Goal: Task Accomplishment & Management: Complete application form

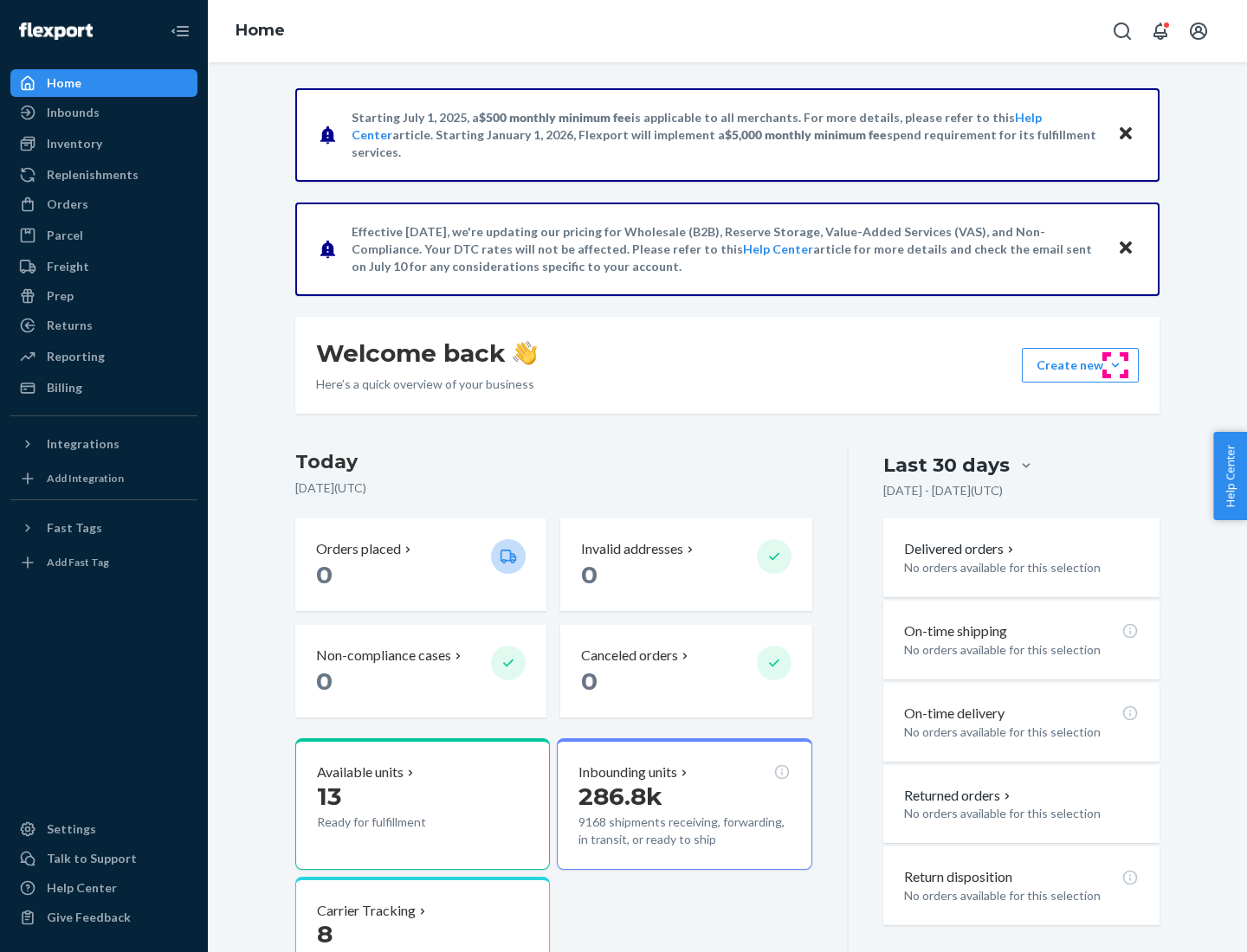
click at [1116, 365] on button "Create new Create new inbound Create new order Create new product" at bounding box center [1081, 365] width 117 height 35
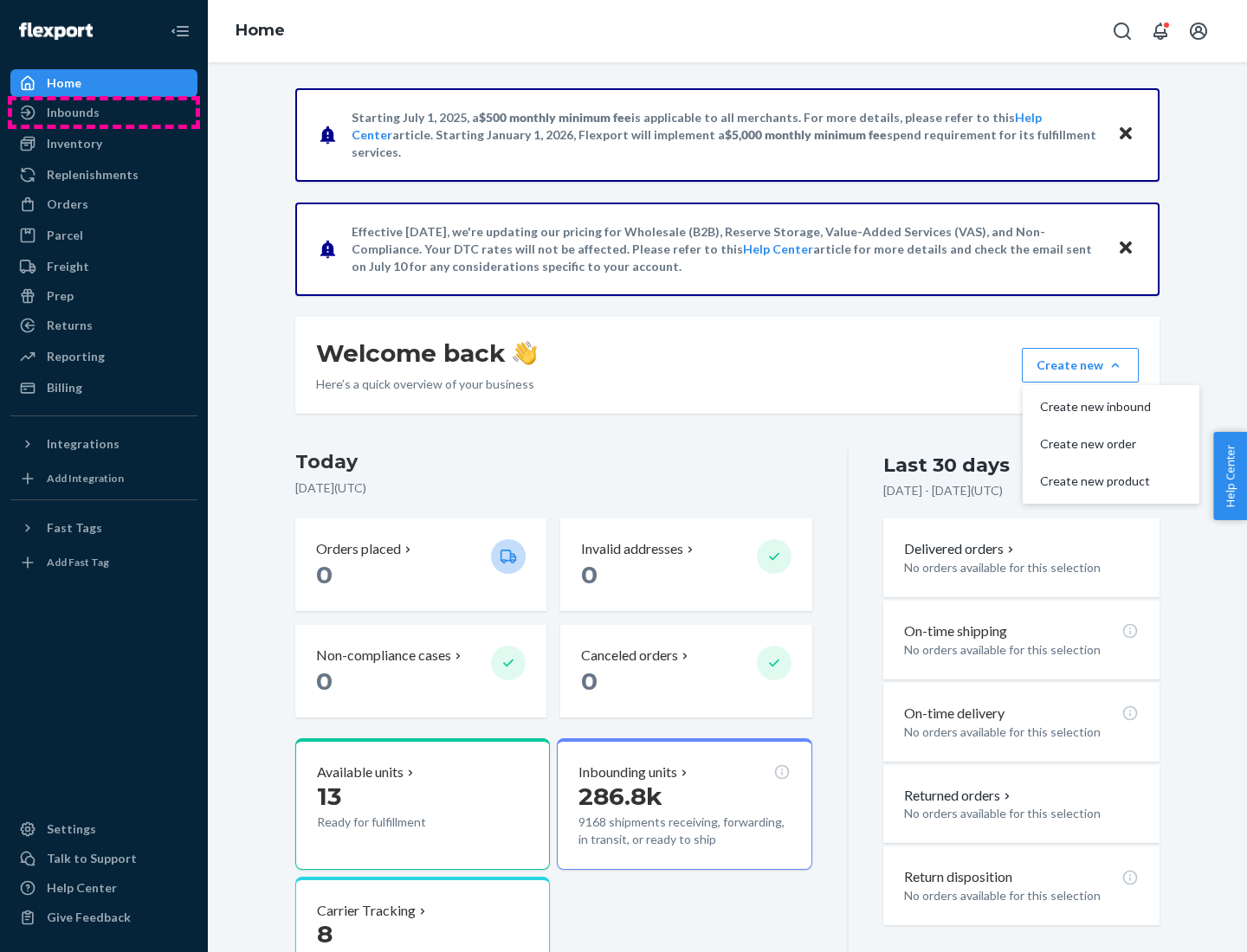
click at [104, 112] on div "Inbounds" at bounding box center [104, 112] width 183 height 25
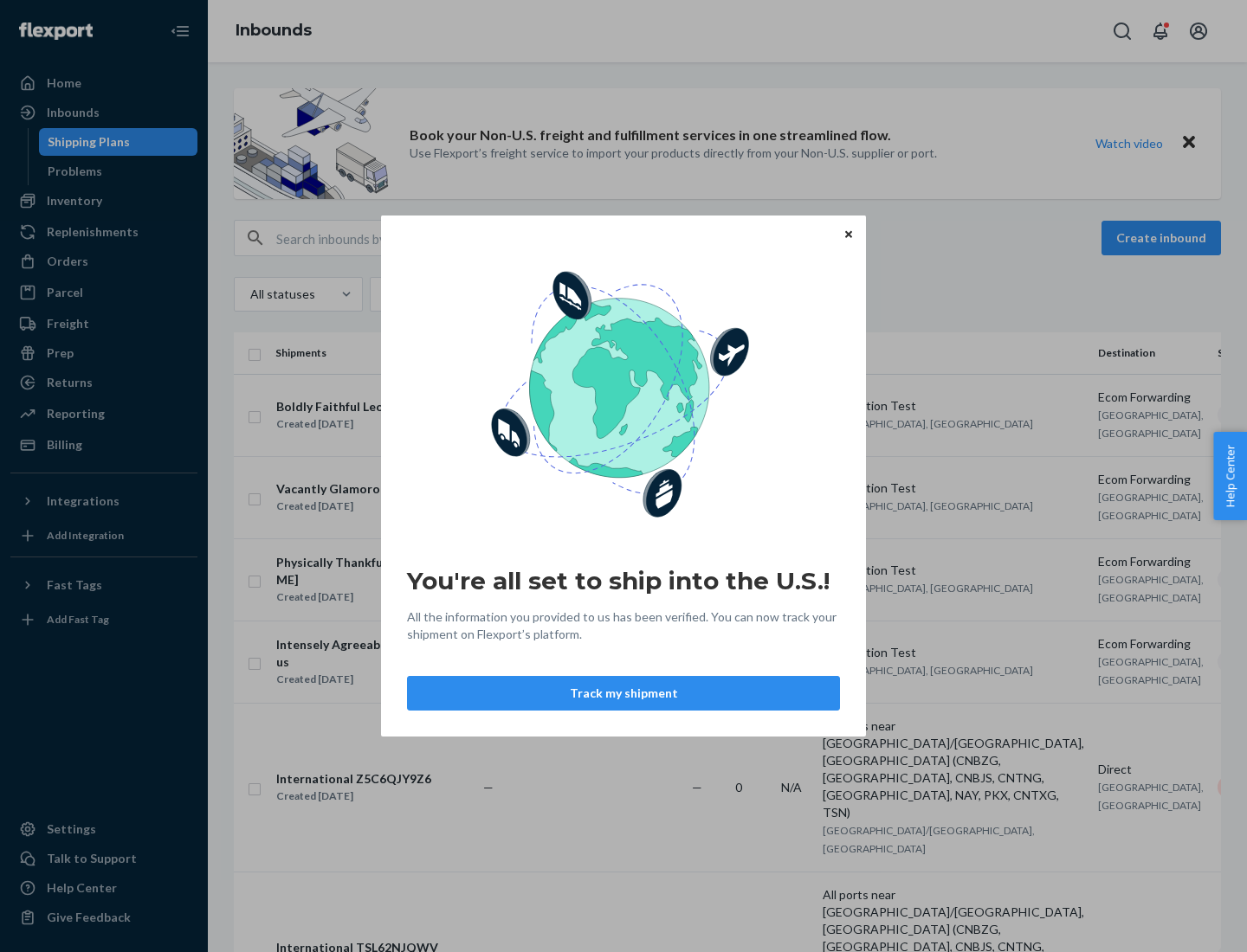
click at [624, 693] on button "Track my shipment" at bounding box center [623, 693] width 433 height 35
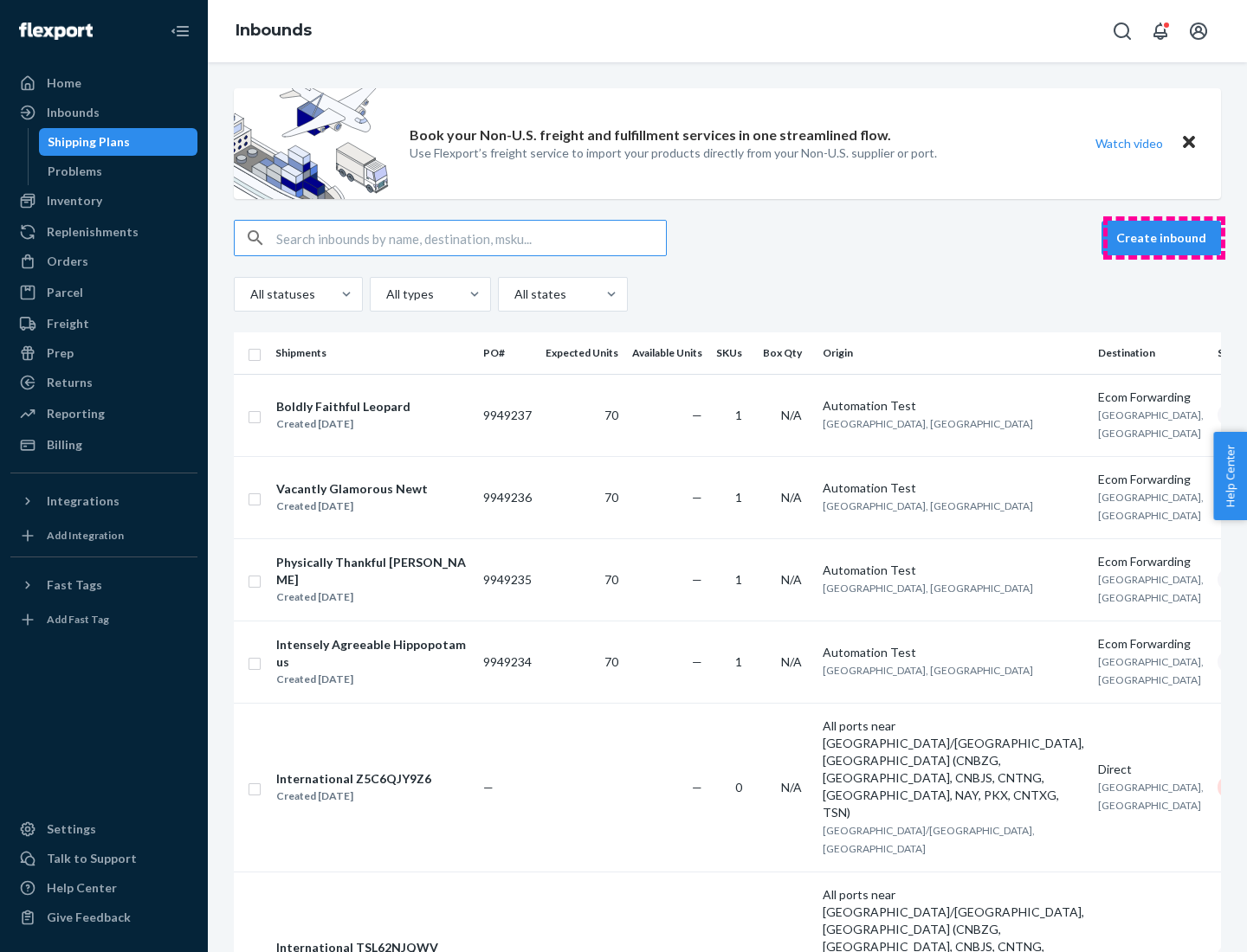
click at [1164, 238] on button "Create inbound" at bounding box center [1161, 238] width 120 height 35
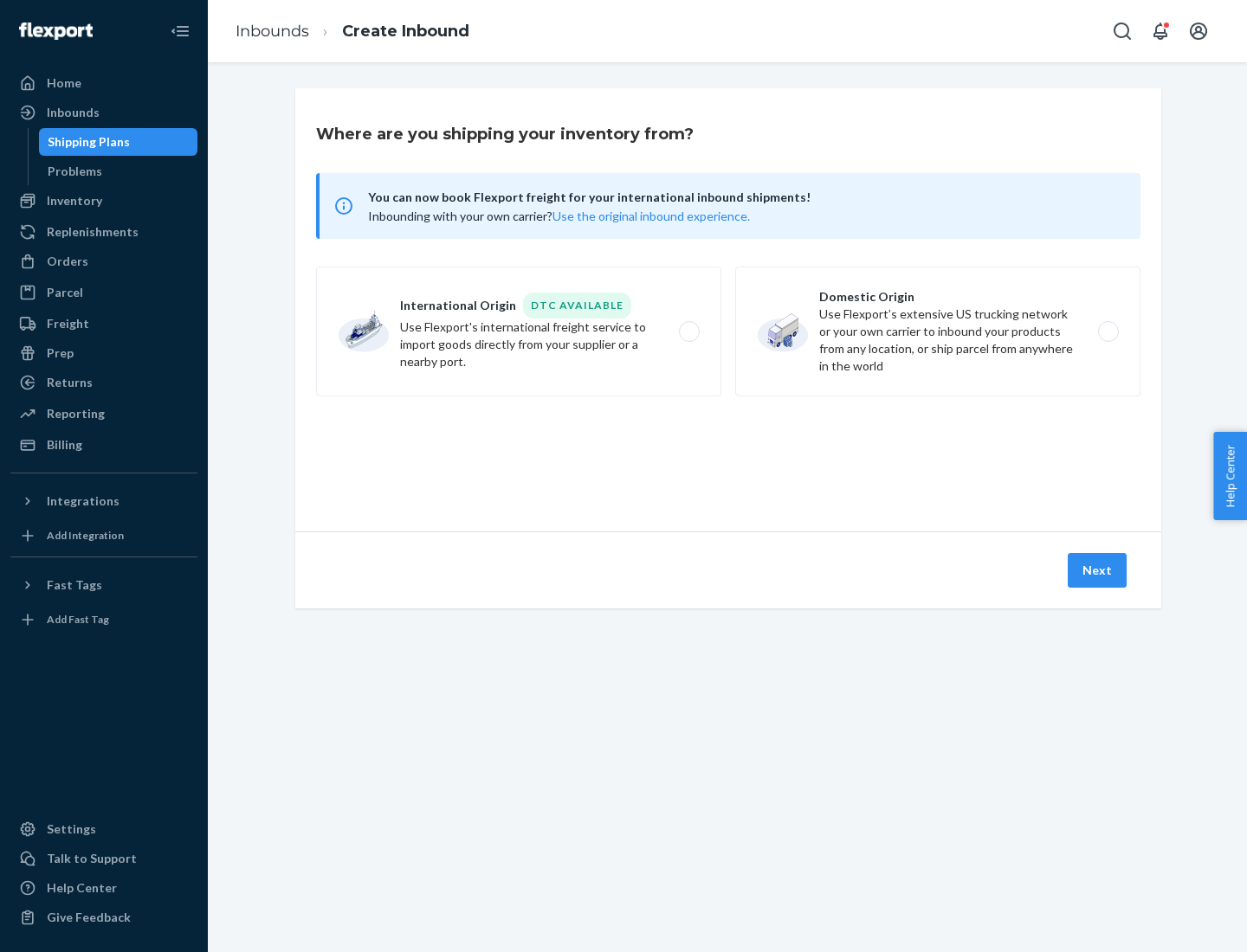
click at [519, 331] on label "International Origin DTC Available Use Flexport's international freight service…" at bounding box center [518, 332] width 405 height 130
click at [688, 331] on input "International Origin DTC Available Use Flexport's international freight service…" at bounding box center [694, 332] width 11 height 11
radio input "true"
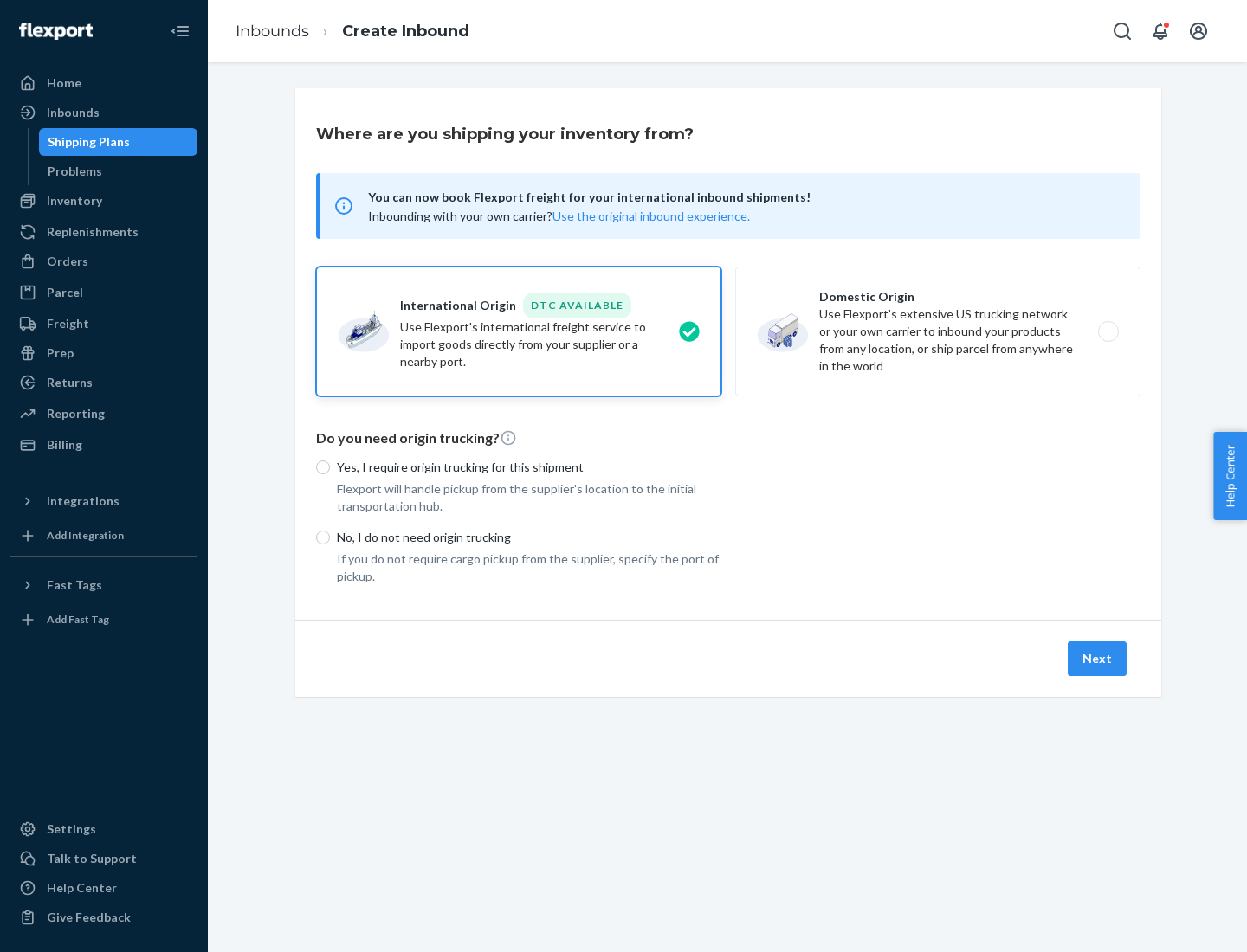
click at [530, 537] on p "No, I do not need origin trucking" at bounding box center [529, 538] width 384 height 17
click at [330, 537] on input "No, I do not need origin trucking" at bounding box center [323, 537] width 14 height 14
radio input "true"
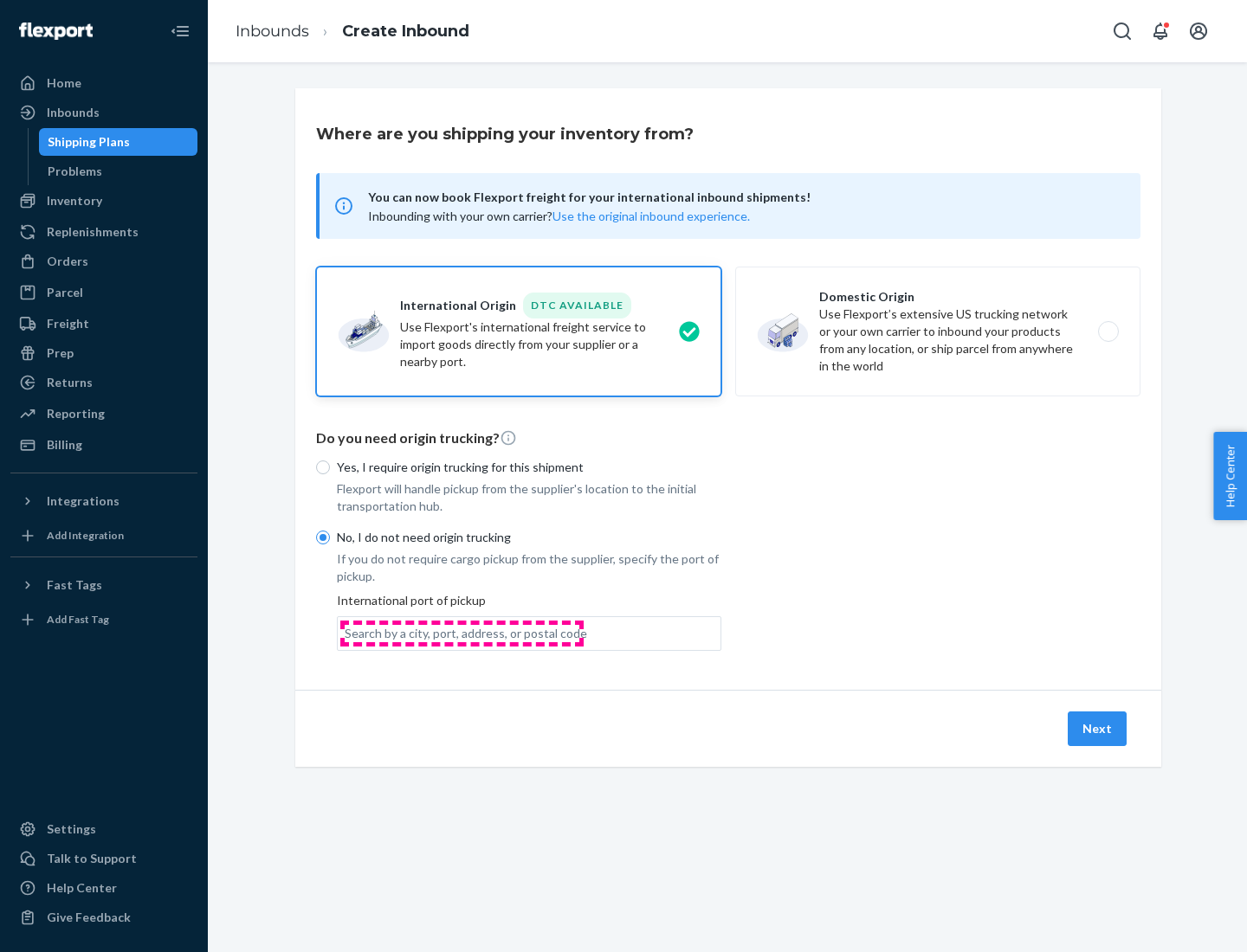
click at [462, 633] on div "Search by a city, port, address, or postal code" at bounding box center [465, 633] width 243 height 17
click at [346, 633] on input "Search by a city, port, address, or postal code" at bounding box center [345, 633] width 2 height 17
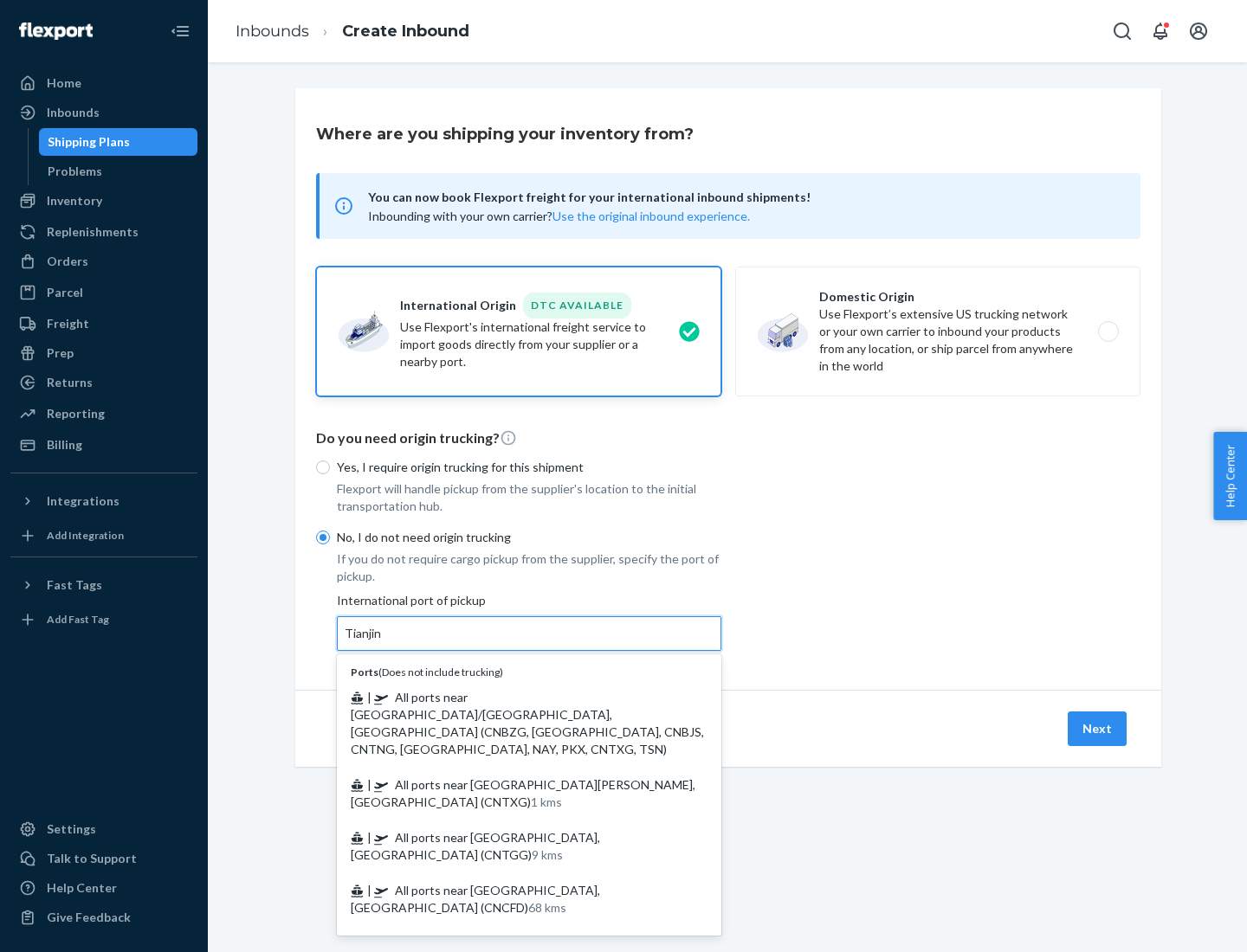
click at [512, 697] on span "| All ports near [GEOGRAPHIC_DATA]/[GEOGRAPHIC_DATA], [GEOGRAPHIC_DATA] (CNBZG,…" at bounding box center [528, 723] width 353 height 67
click at [382, 643] on input "Tianjin" at bounding box center [363, 633] width 38 height 17
type input "All ports near [GEOGRAPHIC_DATA]/[GEOGRAPHIC_DATA], [GEOGRAPHIC_DATA] (CNBZG, […"
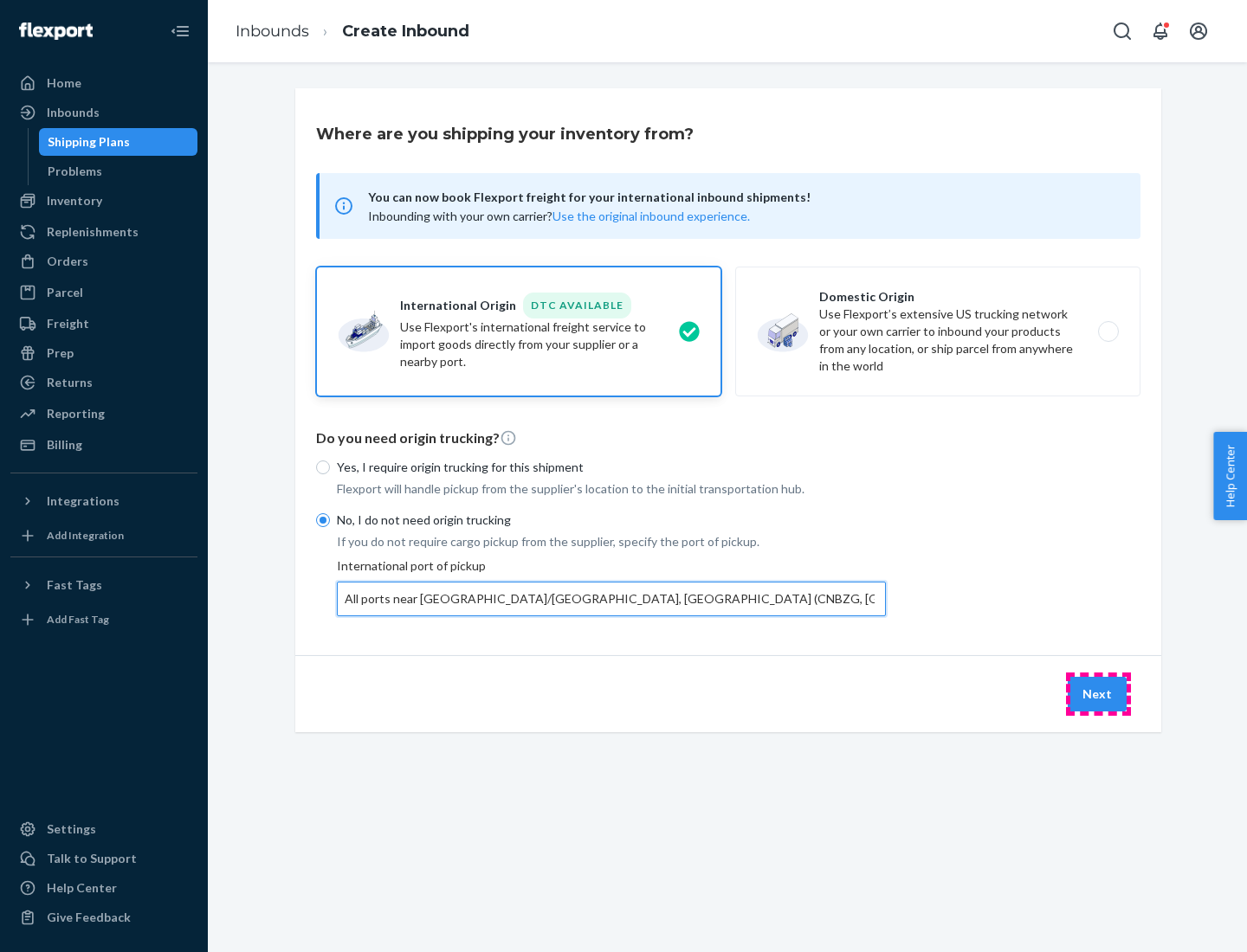
click at [1098, 693] on button "Next" at bounding box center [1097, 693] width 59 height 35
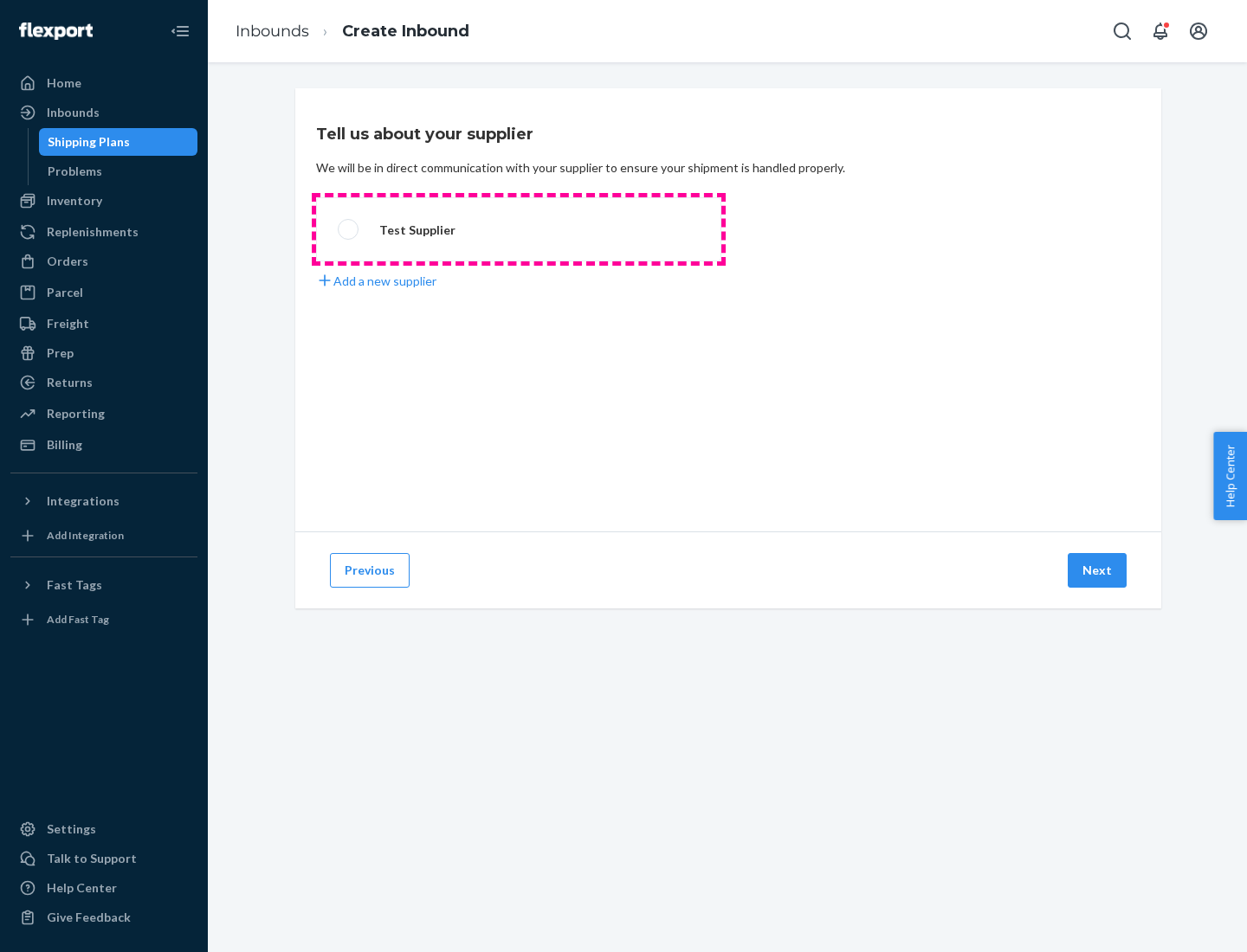
click at [519, 229] on label "Test Supplier" at bounding box center [518, 229] width 405 height 64
click at [349, 229] on input "Test Supplier" at bounding box center [344, 230] width 11 height 11
radio input "true"
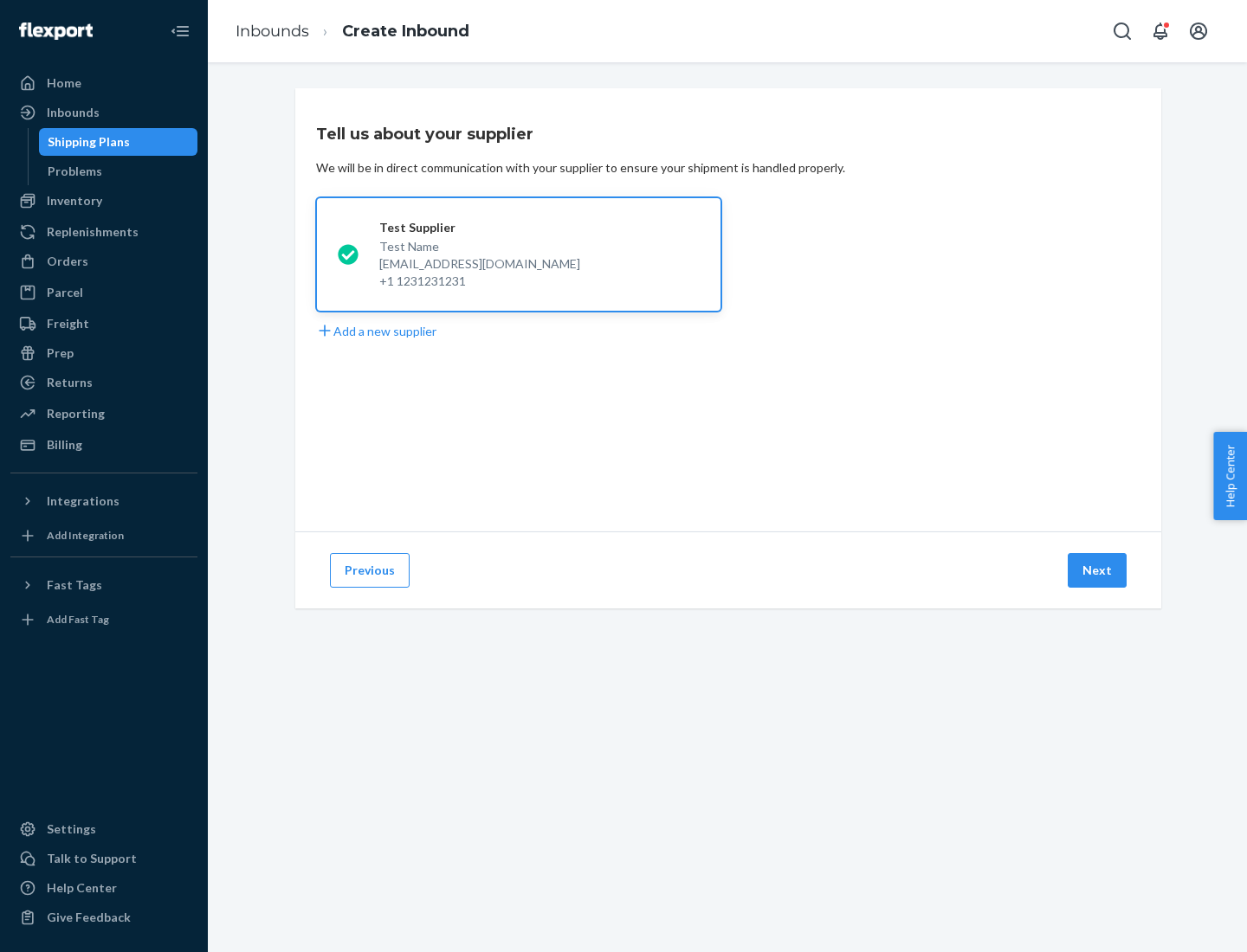
click at [1098, 571] on button "Next" at bounding box center [1097, 570] width 59 height 35
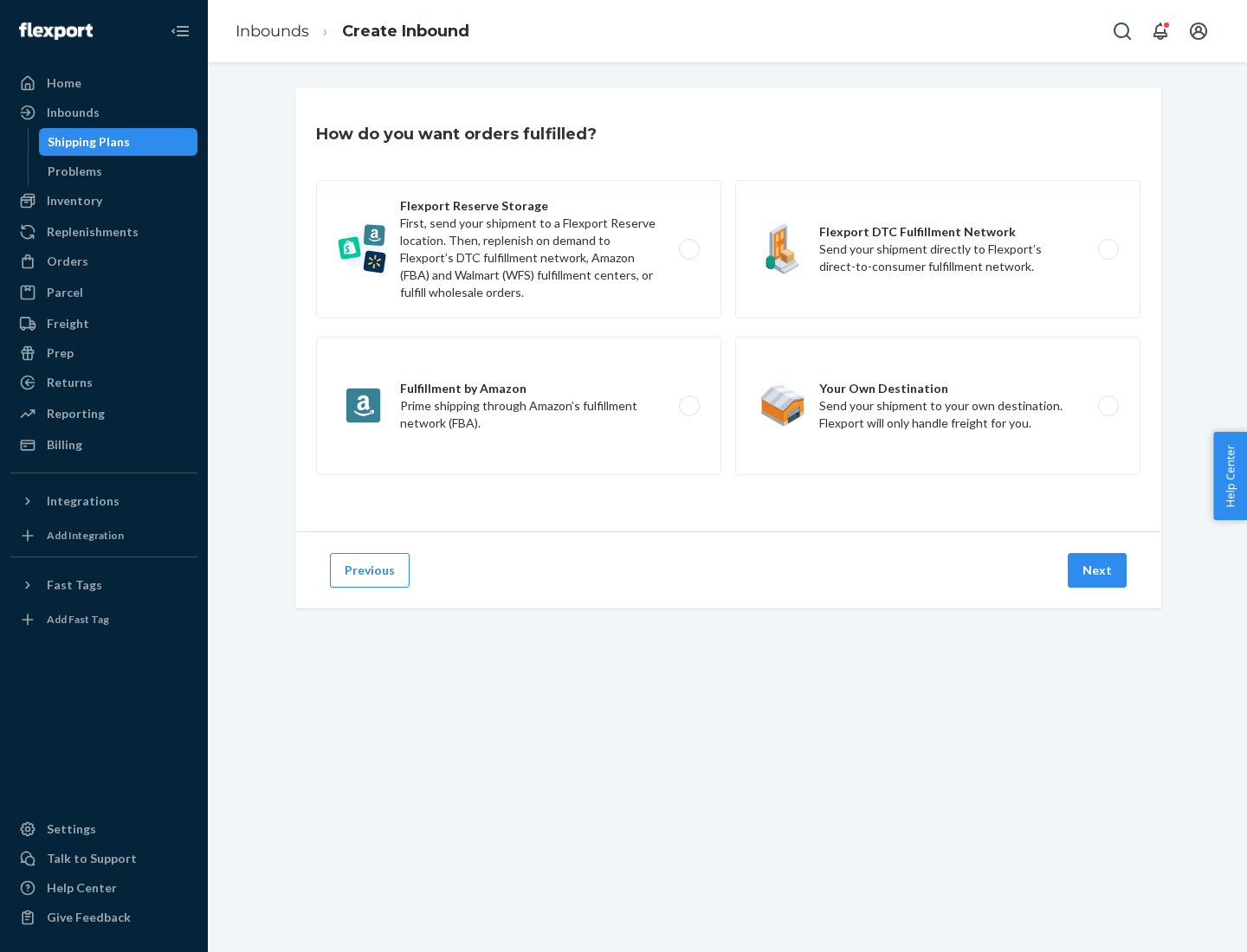
click at [729, 309] on div "Flexport Reserve Storage First, send your shipment to a Flexport Reserve locati…" at bounding box center [728, 329] width 824 height 299
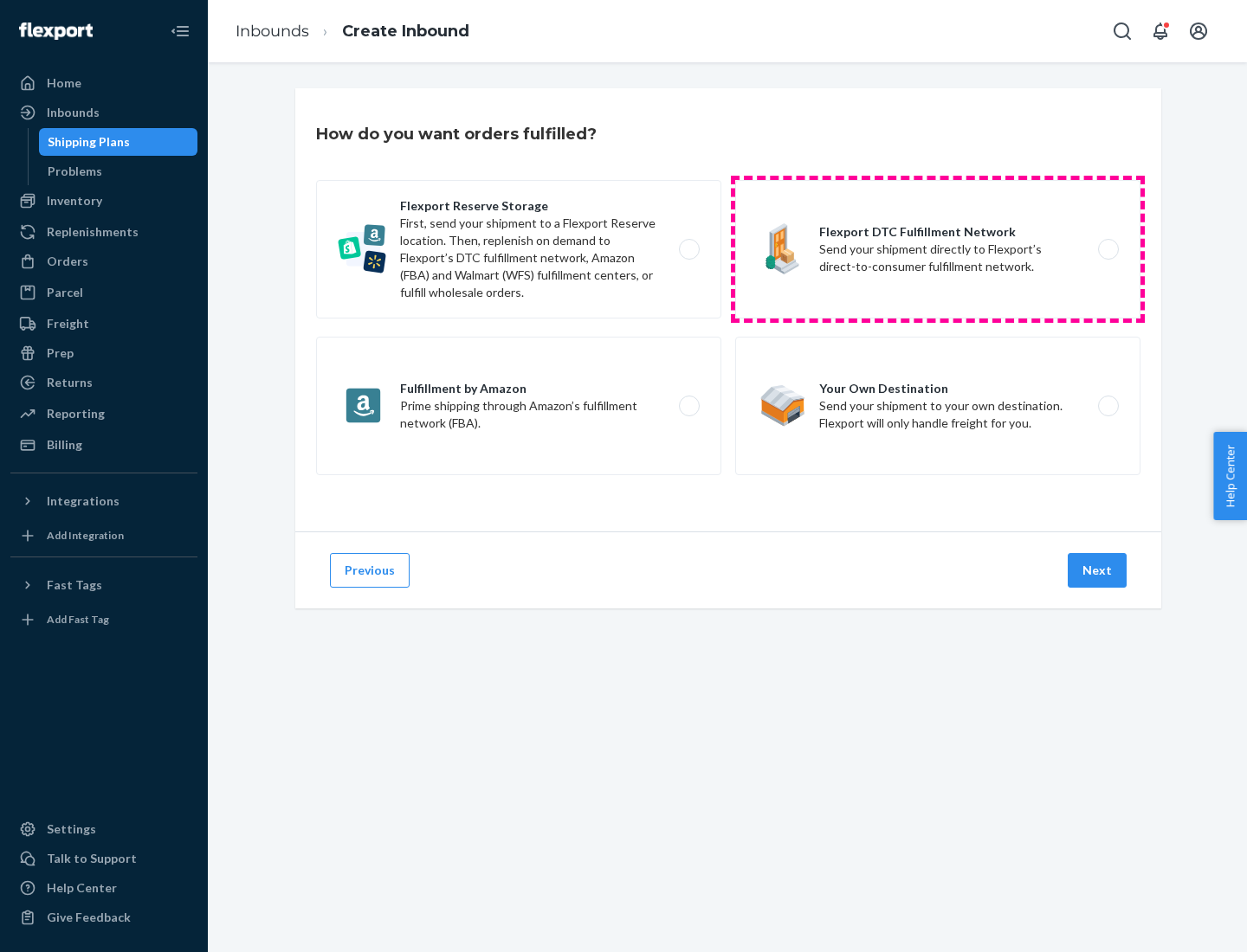
click at [938, 249] on label "Flexport DTC Fulfillment Network Send your shipment directly to Flexport’s dire…" at bounding box center [937, 249] width 405 height 139
click at [1107, 249] on input "Flexport DTC Fulfillment Network Send your shipment directly to Flexport’s dire…" at bounding box center [1113, 250] width 11 height 11
radio input "true"
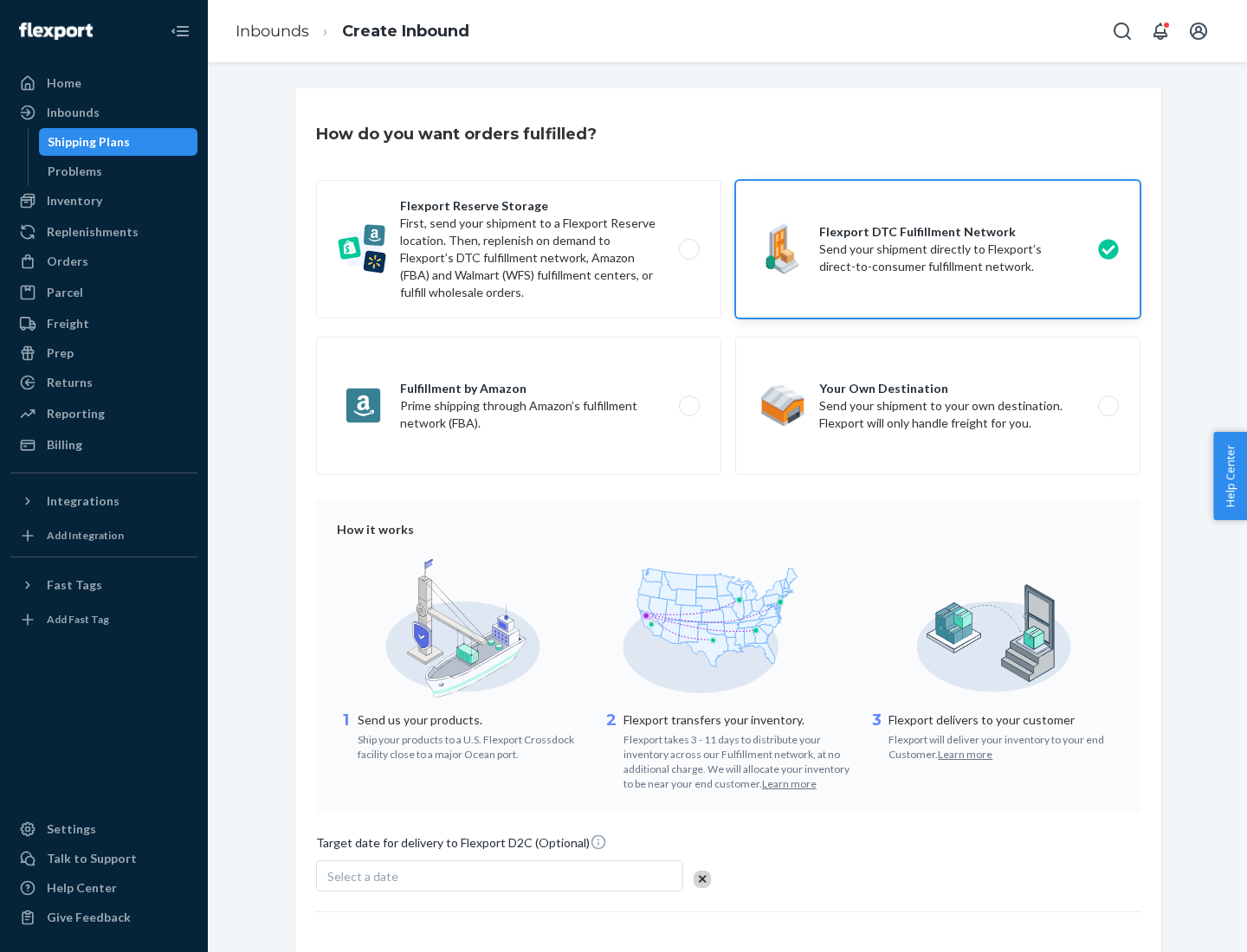
scroll to position [127, 0]
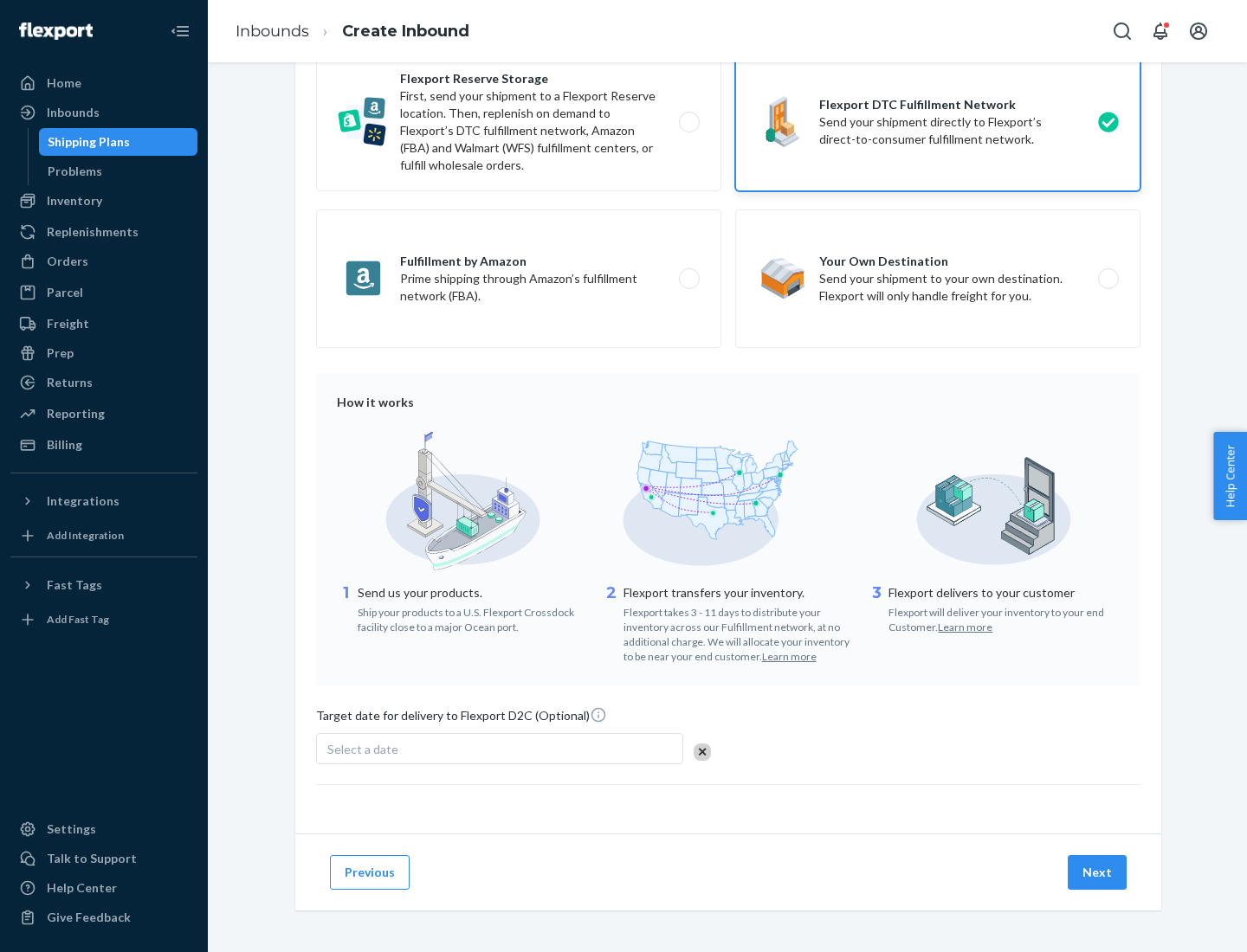
click at [1098, 872] on button "Next" at bounding box center [1097, 872] width 59 height 35
